Goal: Task Accomplishment & Management: Manage account settings

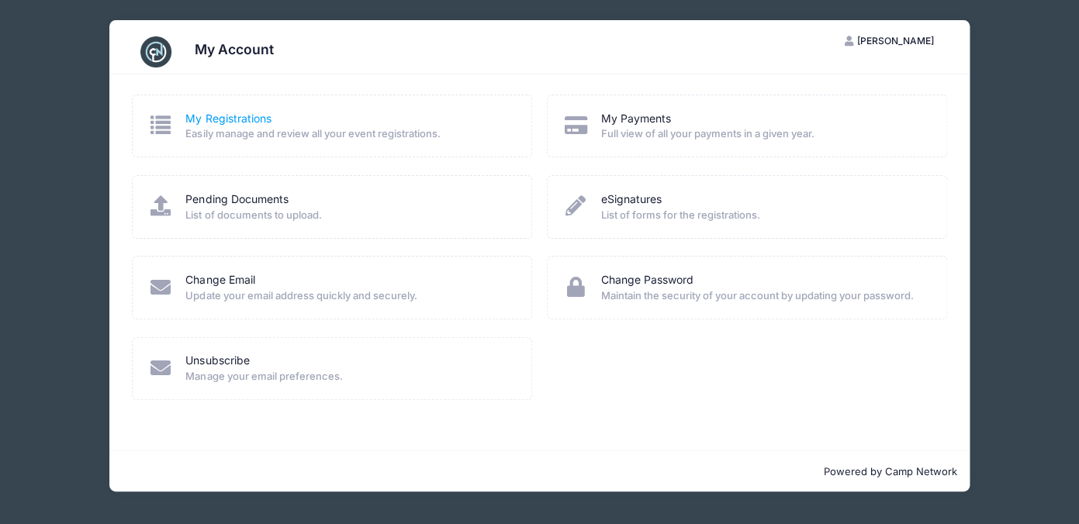
click at [227, 120] on link "My Registrations" at bounding box center [227, 119] width 85 height 16
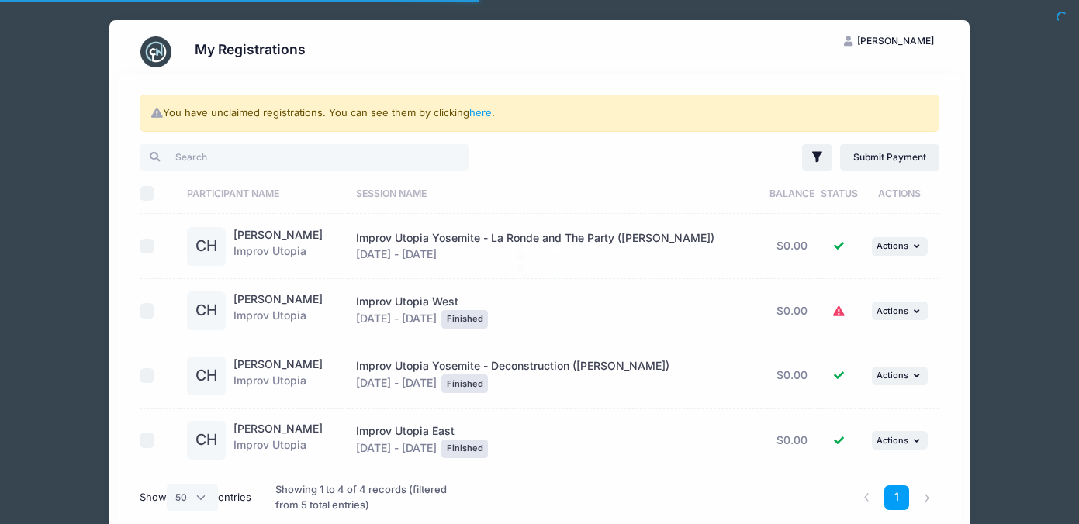
select select "50"
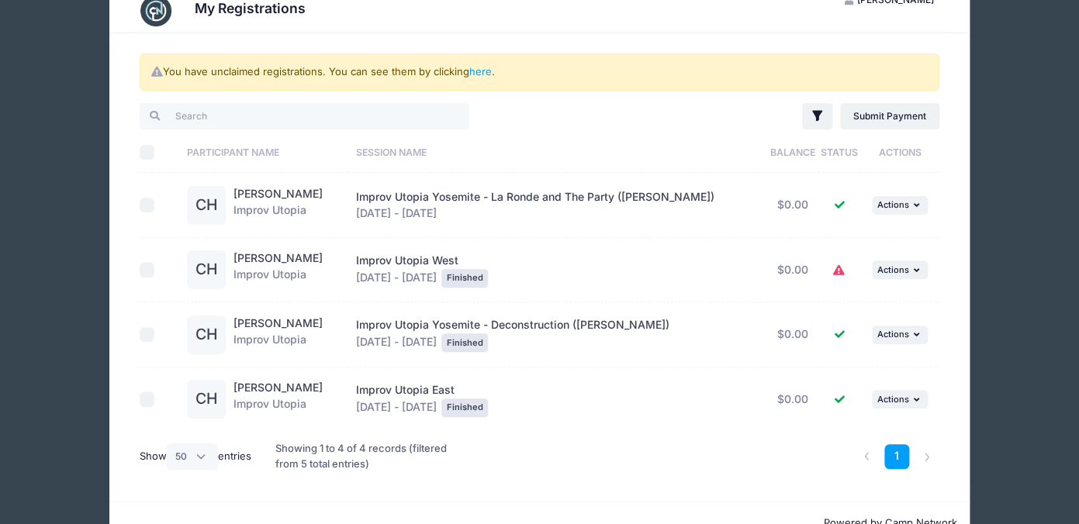
scroll to position [49, 0]
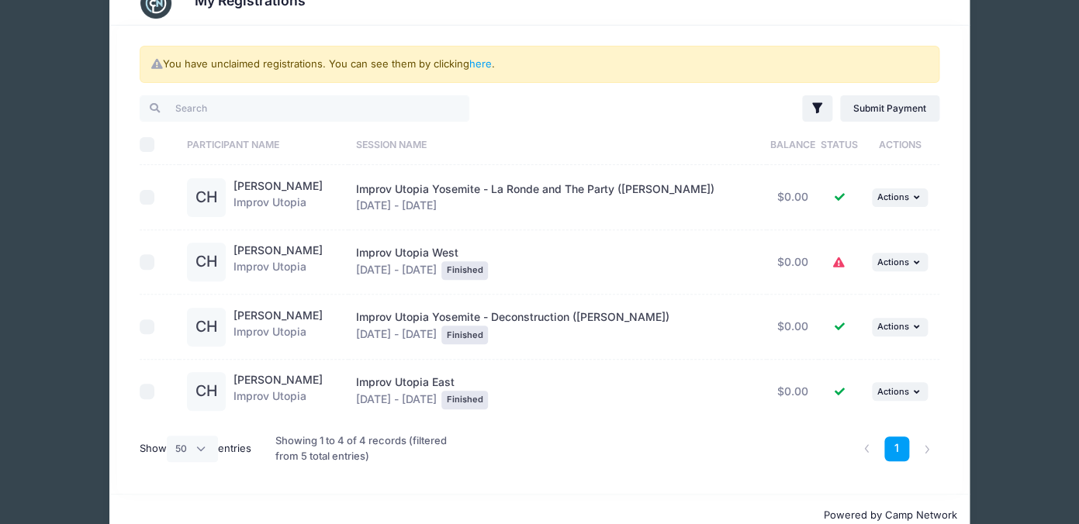
click at [838, 263] on icon at bounding box center [839, 263] width 12 height 0
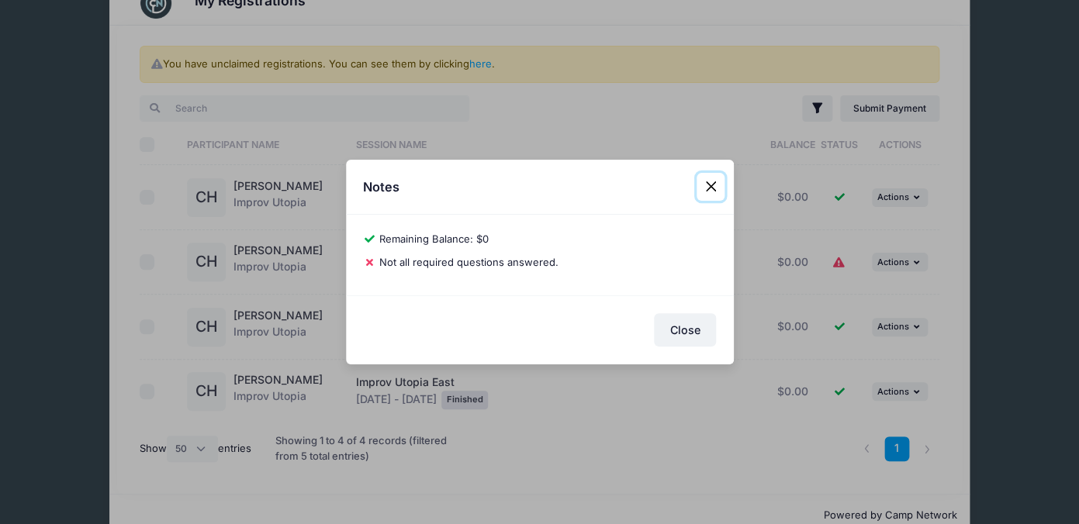
click at [720, 179] on button "Close" at bounding box center [710, 187] width 28 height 28
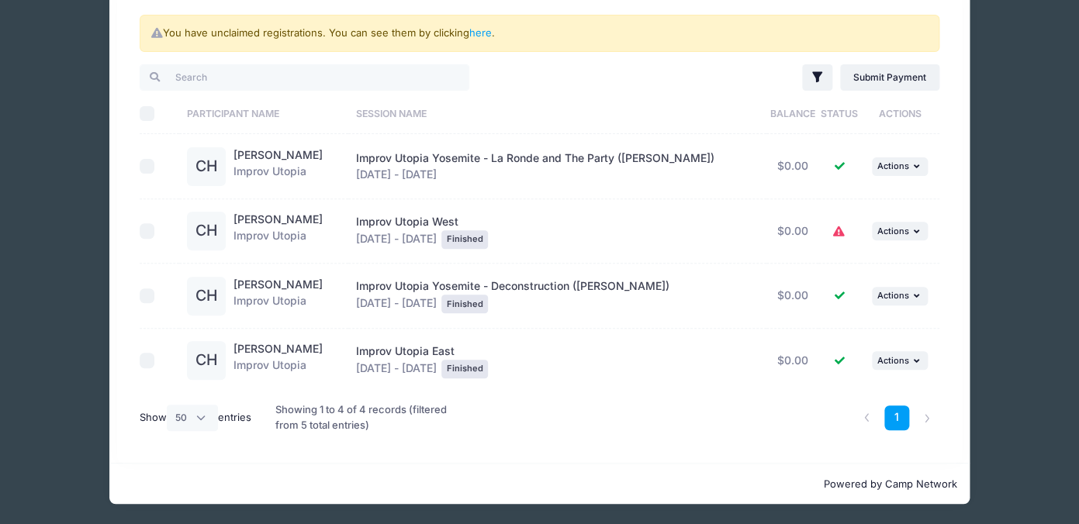
scroll to position [0, 0]
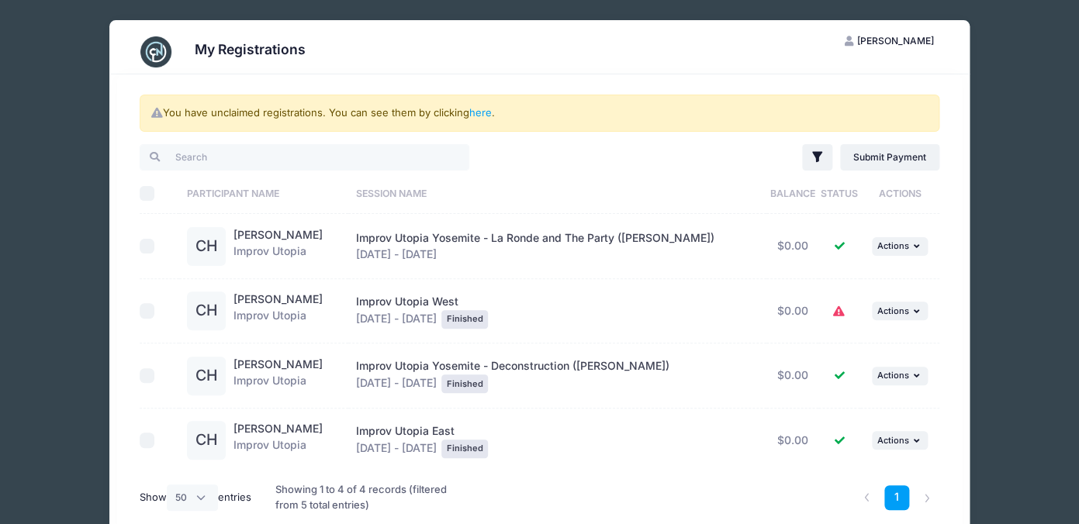
click at [1004, 127] on div "My Registrations CH Chandra Howard My Account Logout You have unclaimed registr…" at bounding box center [539, 302] width 1032 height 604
click at [480, 114] on link "here" at bounding box center [480, 112] width 22 height 12
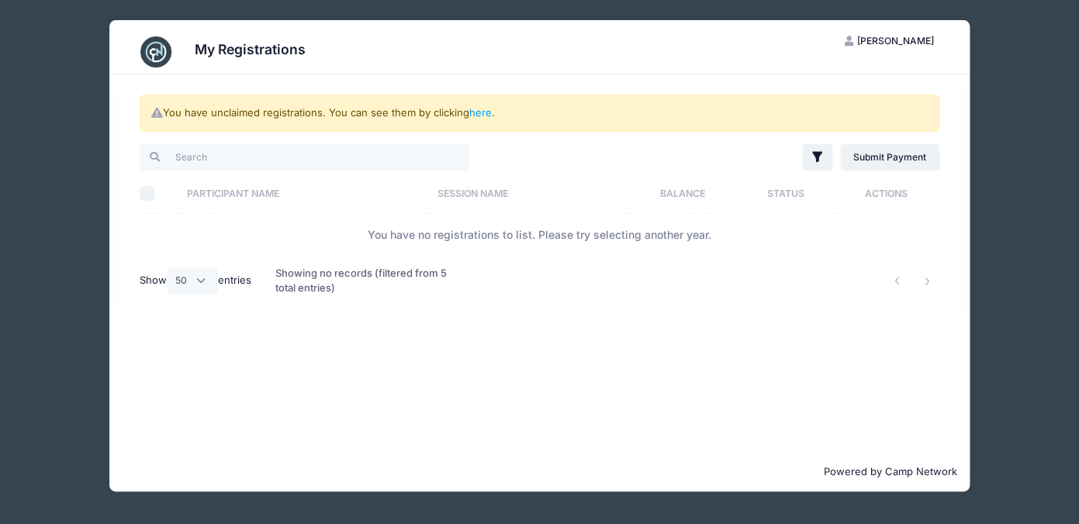
click at [155, 55] on img at bounding box center [155, 51] width 31 height 31
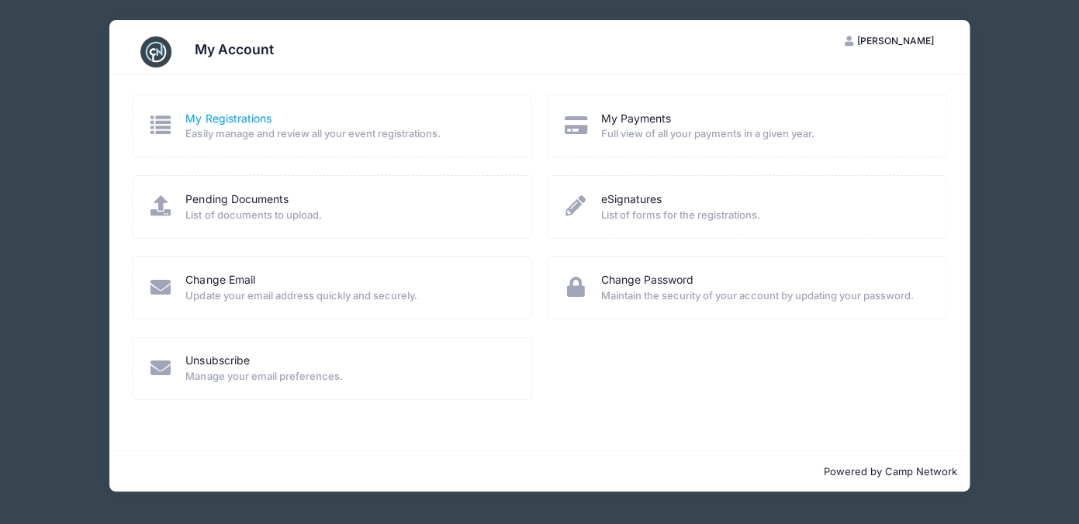
click at [204, 119] on link "My Registrations" at bounding box center [227, 119] width 85 height 16
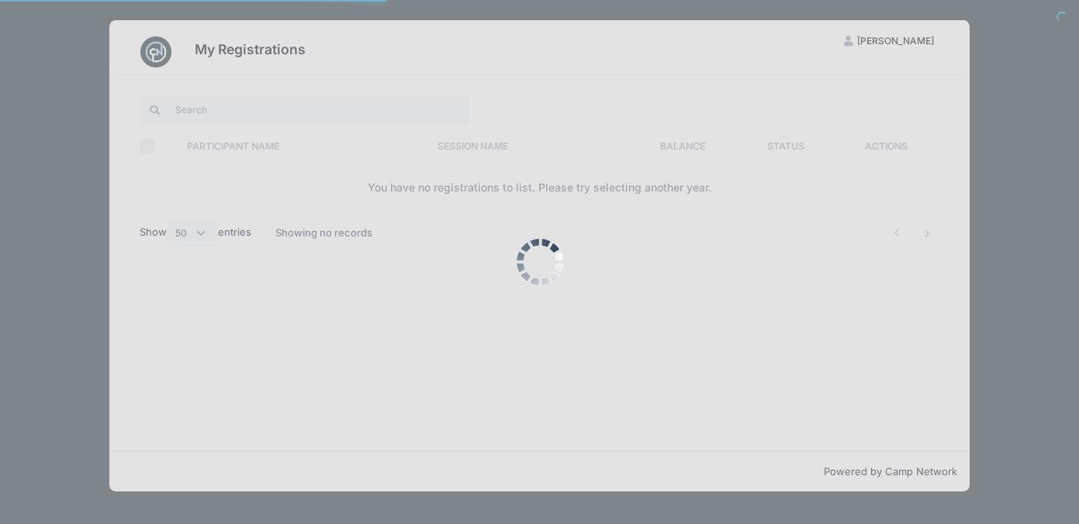
select select "50"
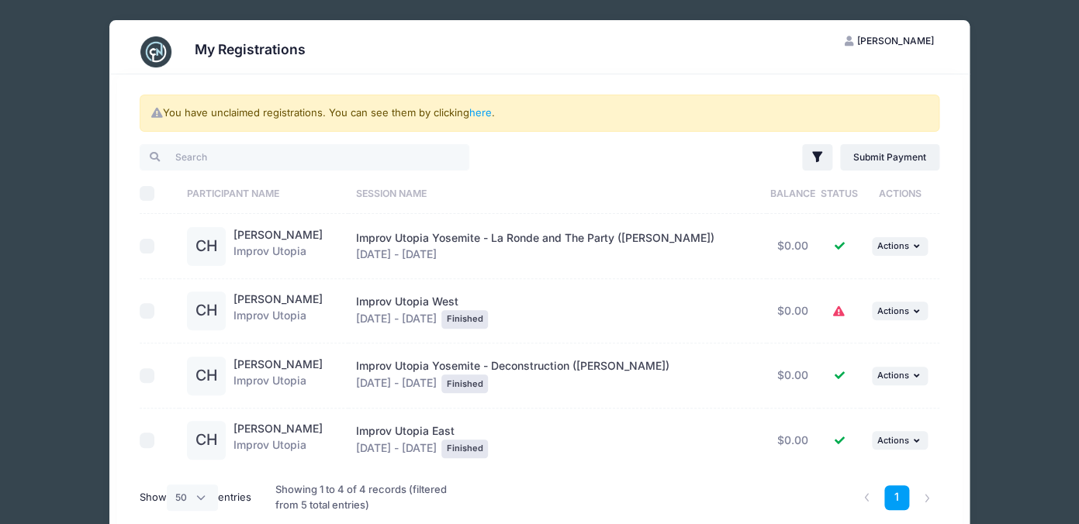
click at [1016, 126] on div "My Registrations CH Chandra Howard My Account Logout You have unclaimed registr…" at bounding box center [539, 302] width 1032 height 604
click at [1016, 126] on div "My Registrations [PERSON_NAME] My Account Logout You have unclaimed registratio…" at bounding box center [539, 302] width 1032 height 604
